Goal: Transaction & Acquisition: Purchase product/service

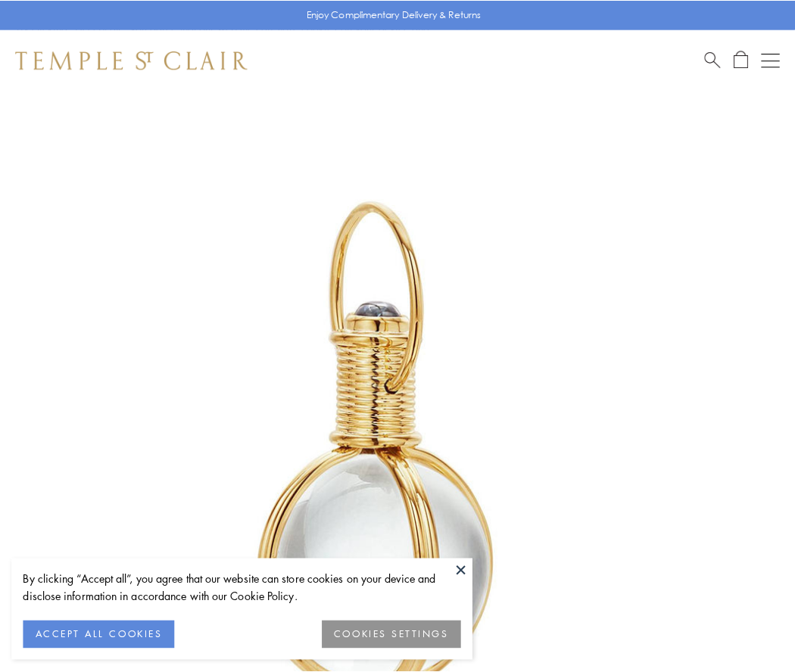
scroll to position [395, 0]
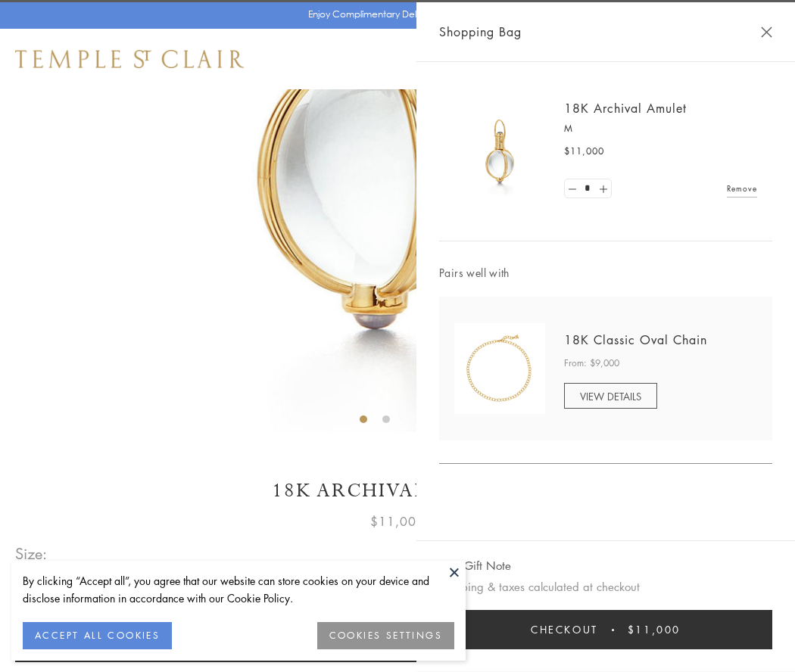
click at [605, 630] on button "Checkout $11,000" at bounding box center [605, 629] width 333 height 39
